Goal: Find specific page/section: Find specific page/section

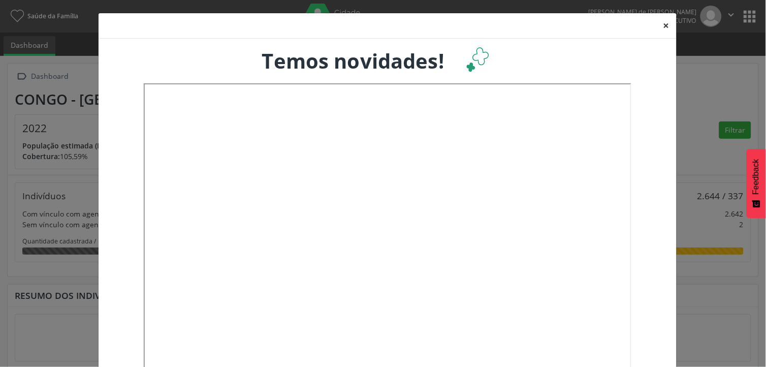
click at [662, 30] on button "×" at bounding box center [666, 25] width 20 height 25
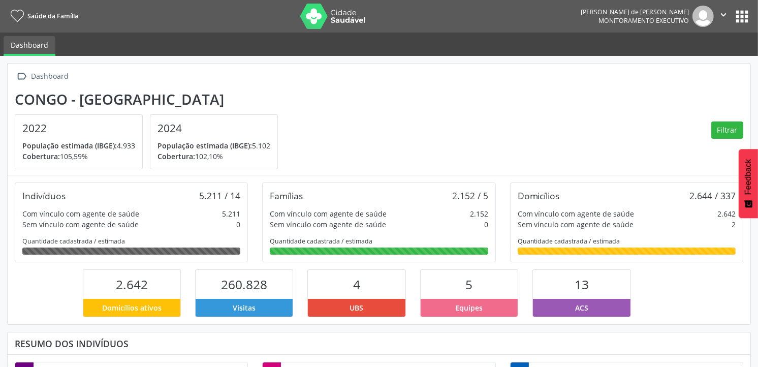
scroll to position [169, 247]
click at [737, 13] on button "apps" at bounding box center [742, 17] width 18 height 18
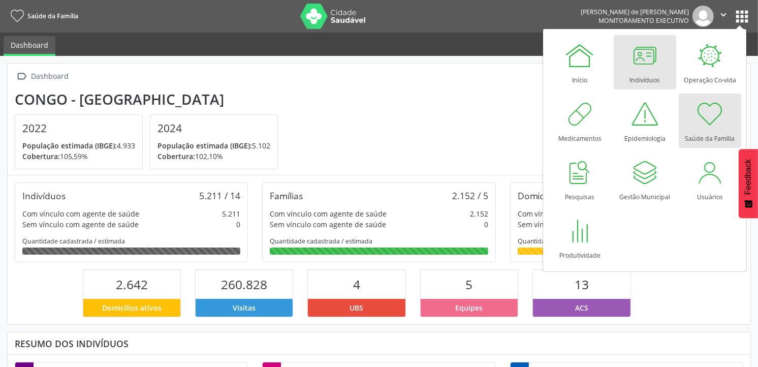
click at [654, 58] on div at bounding box center [644, 55] width 30 height 30
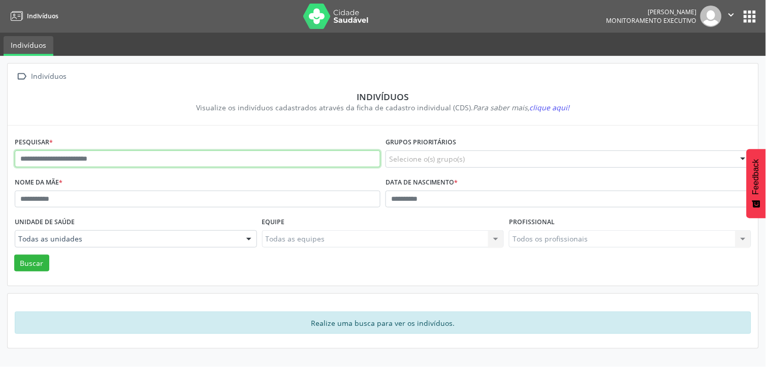
click at [117, 150] on input "text" at bounding box center [198, 158] width 366 height 17
type input "**********"
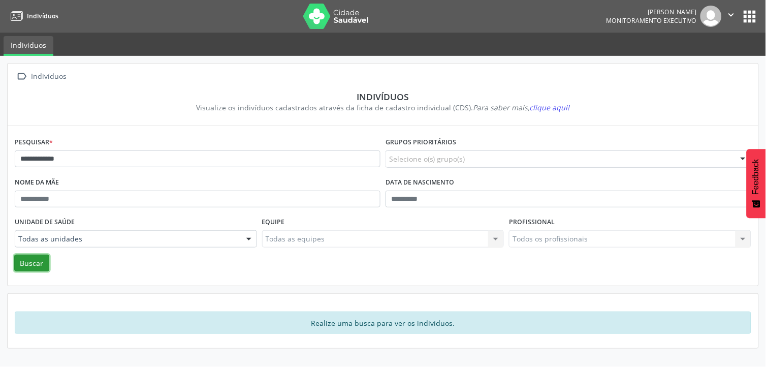
click at [46, 262] on button "Buscar" at bounding box center [31, 262] width 35 height 17
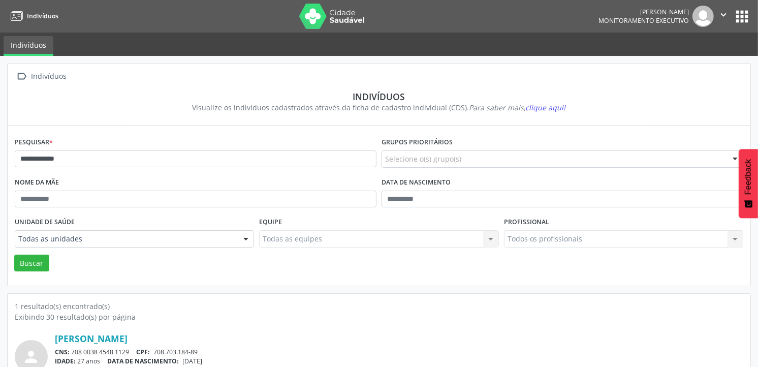
click at [78, 331] on div "person [PERSON_NAME] CNS: 708 0038 4548 1129 CPF: 708.703.184-89 IDADE: 27 anos…" at bounding box center [379, 361] width 728 height 78
click at [81, 340] on link "[PERSON_NAME]" at bounding box center [91, 338] width 73 height 11
